Goal: Check status: Check status

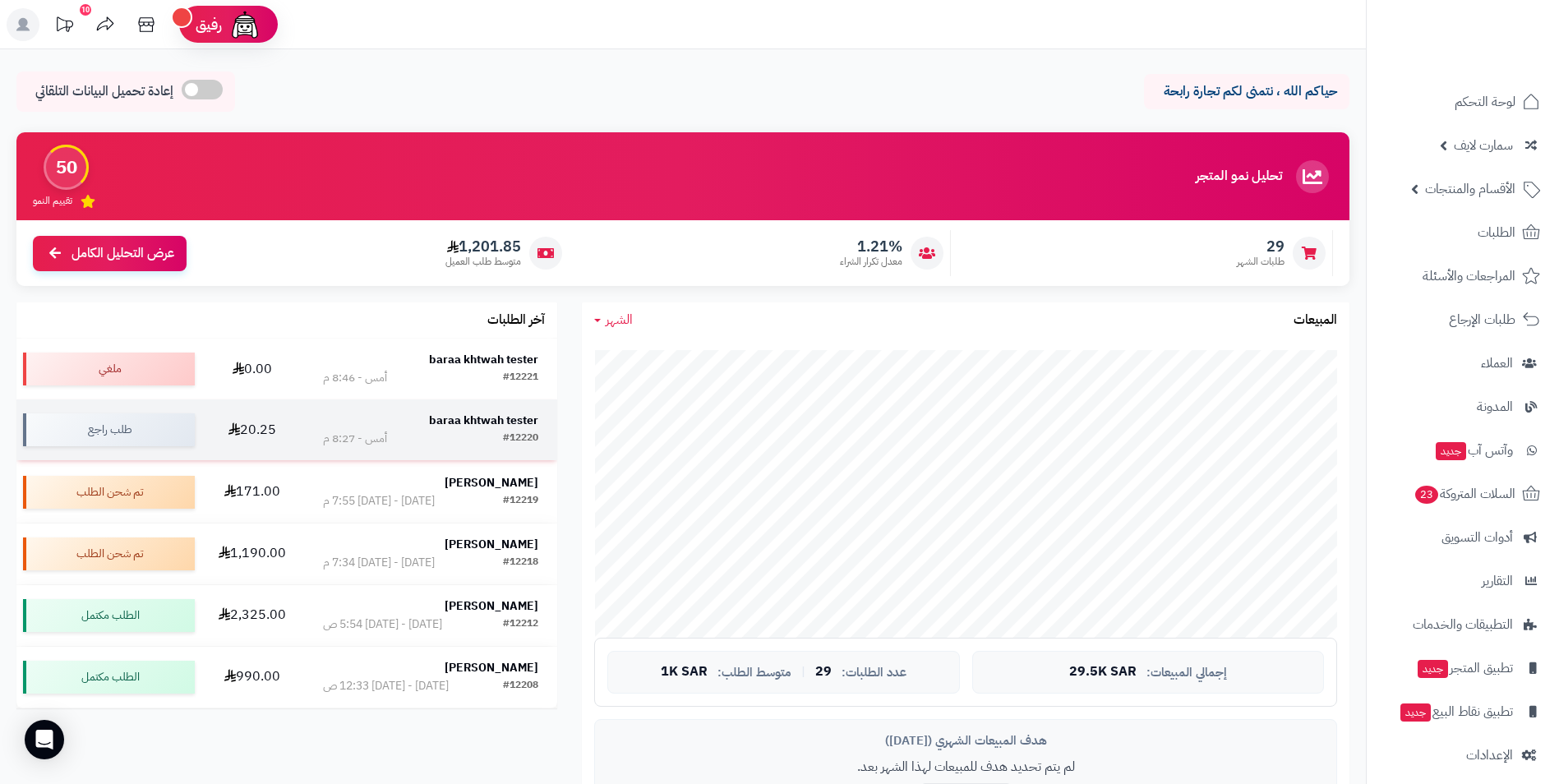
click at [526, 422] on strong "baraa khtwah tester" at bounding box center [483, 420] width 110 height 17
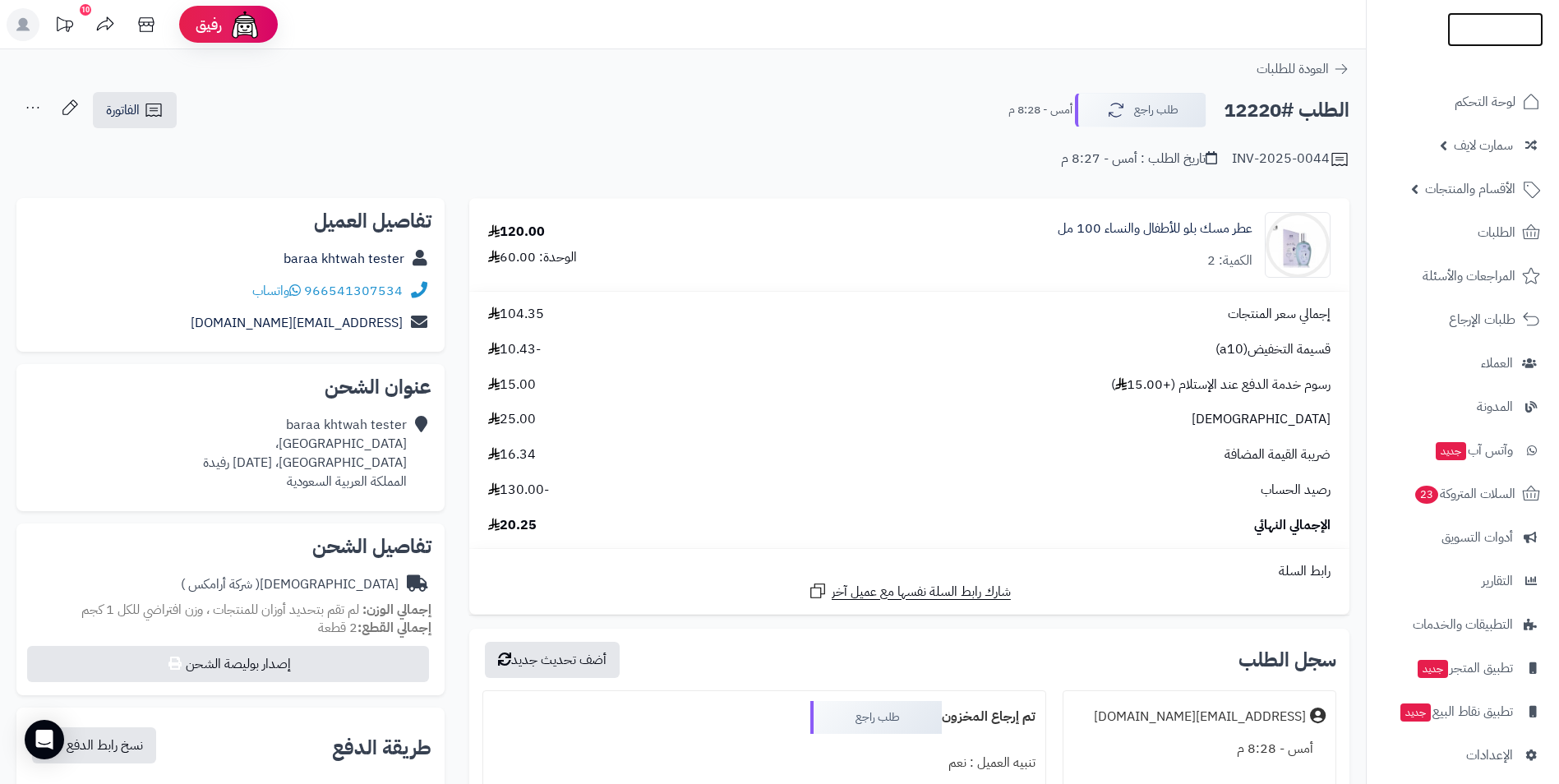
click at [1537, 40] on img at bounding box center [1496, 57] width 96 height 35
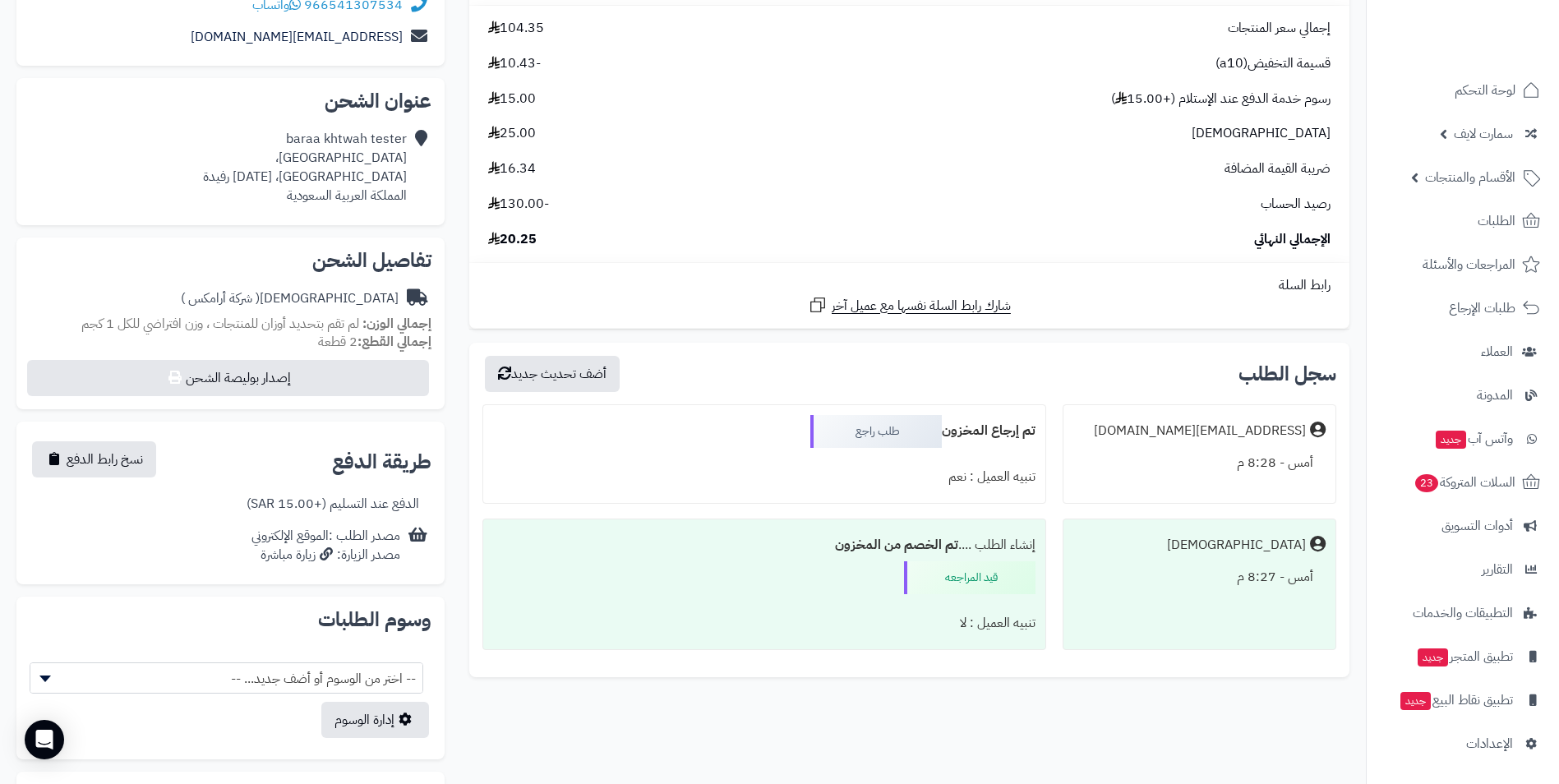
scroll to position [287, 0]
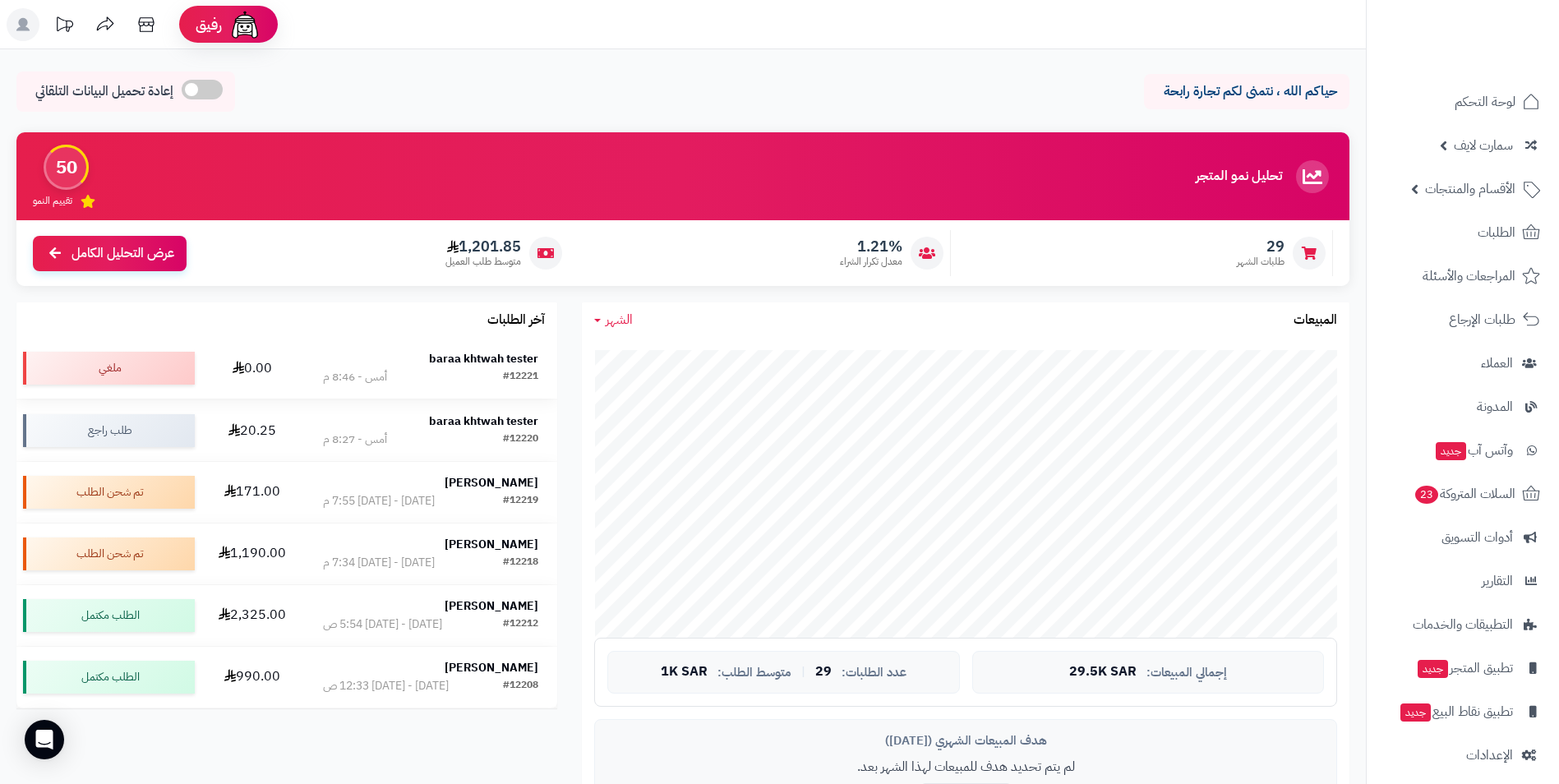
click at [519, 369] on div "#12221" at bounding box center [521, 377] width 36 height 16
click at [467, 360] on strong "baraa khtwah tester" at bounding box center [483, 358] width 110 height 17
click at [519, 358] on strong "baraa khtwah tester" at bounding box center [483, 358] width 110 height 17
